Goal: Transaction & Acquisition: Purchase product/service

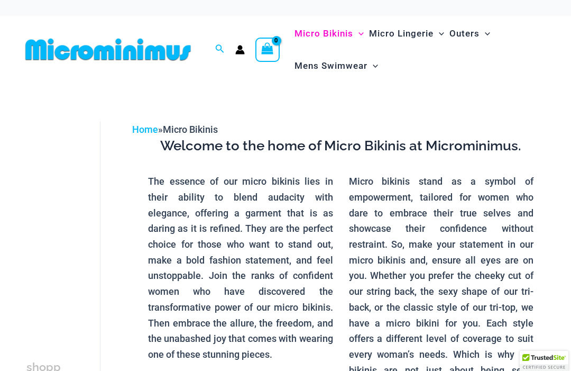
click at [332, 189] on p "The essence of our micro bikinis lies in their ability to blend audacity with e…" at bounding box center [240, 267] width 185 height 188
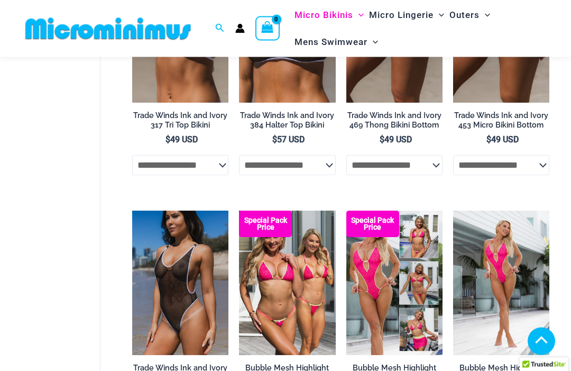
scroll to position [1027, 0]
click at [453, 210] on img at bounding box center [453, 210] width 0 height 0
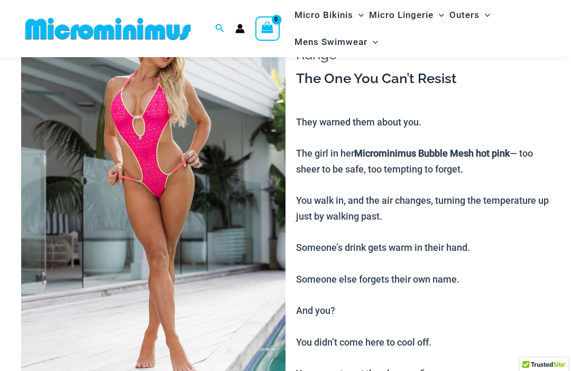
click at [395, 221] on p "They warned them about you. The girl in her Microminimus Bubble Mesh hot pink —…" at bounding box center [423, 247] width 254 height 267
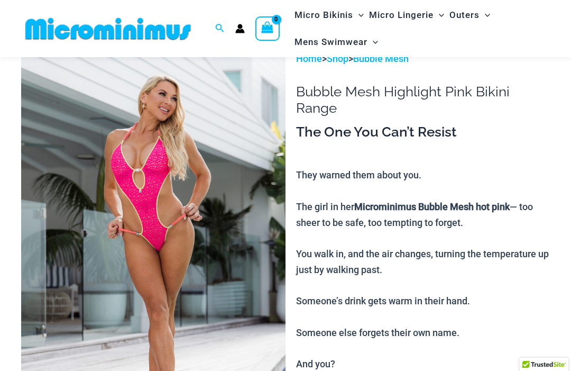
scroll to position [36, 0]
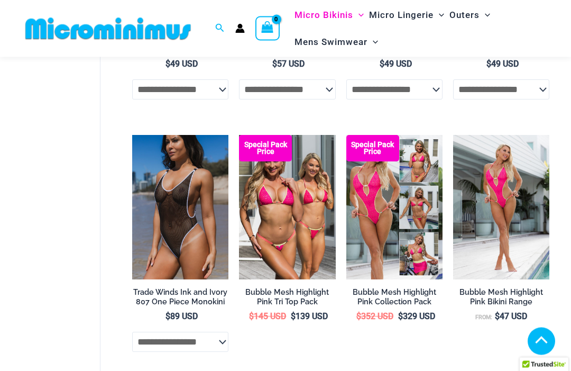
scroll to position [1103, 0]
click at [132, 135] on img at bounding box center [132, 135] width 0 height 0
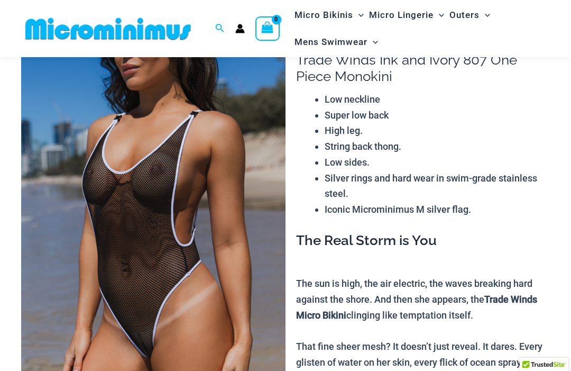
scroll to position [69, 0]
